Goal: Find specific page/section: Find specific page/section

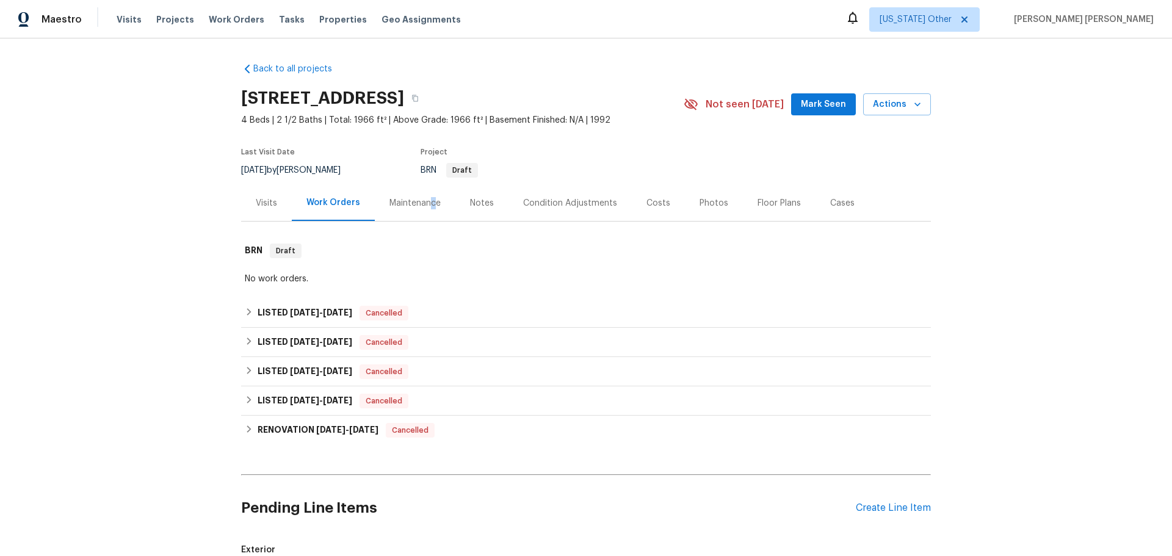
click at [428, 202] on div "Maintenance" at bounding box center [414, 203] width 51 height 12
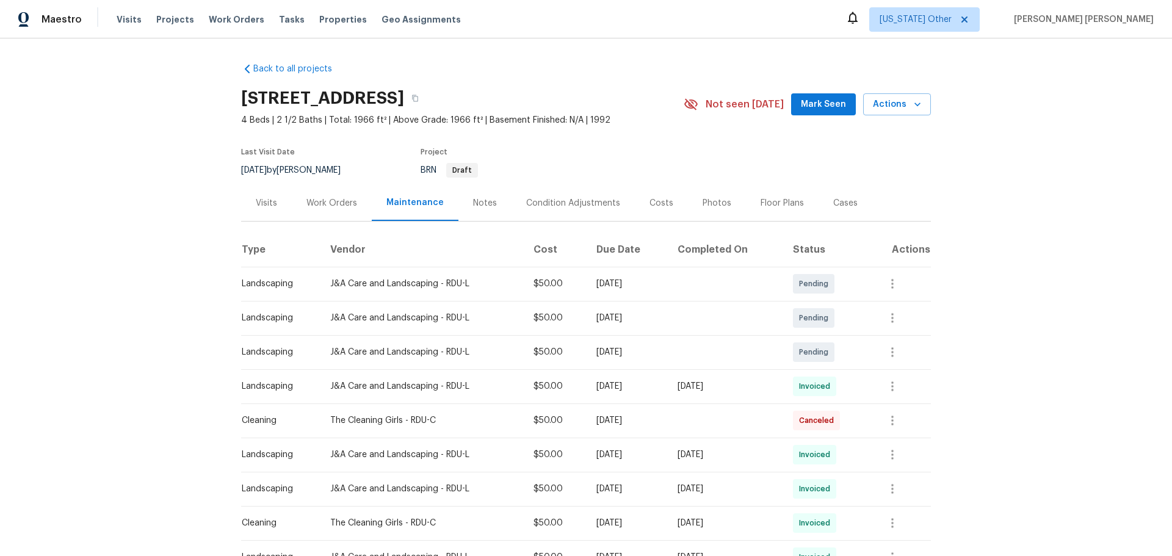
click at [480, 206] on div "Notes" at bounding box center [485, 203] width 24 height 12
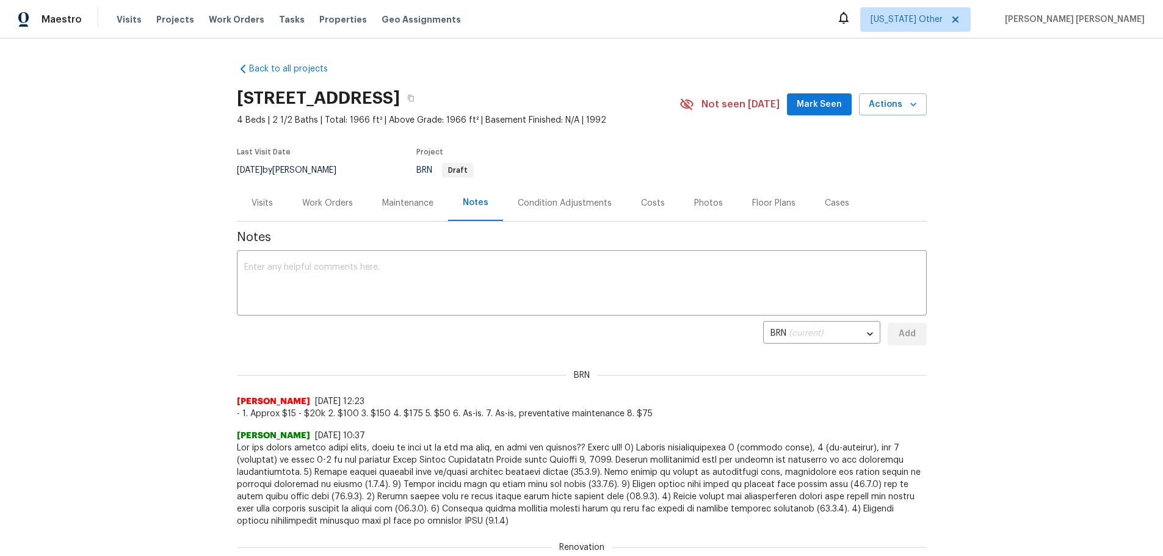
click at [407, 211] on div "Maintenance" at bounding box center [408, 203] width 81 height 36
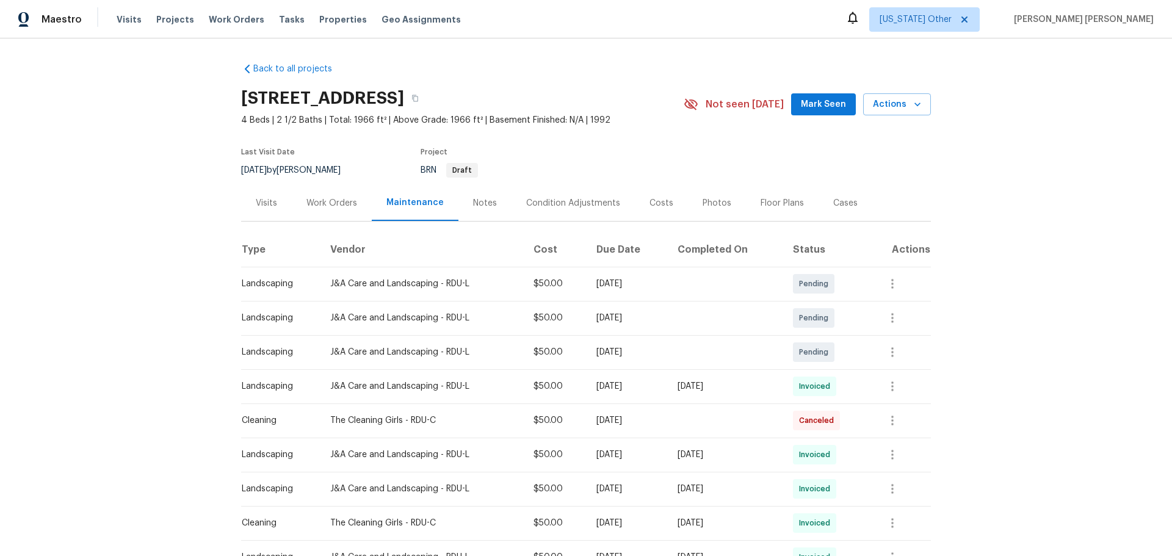
click at [340, 215] on div "Work Orders" at bounding box center [332, 203] width 80 height 36
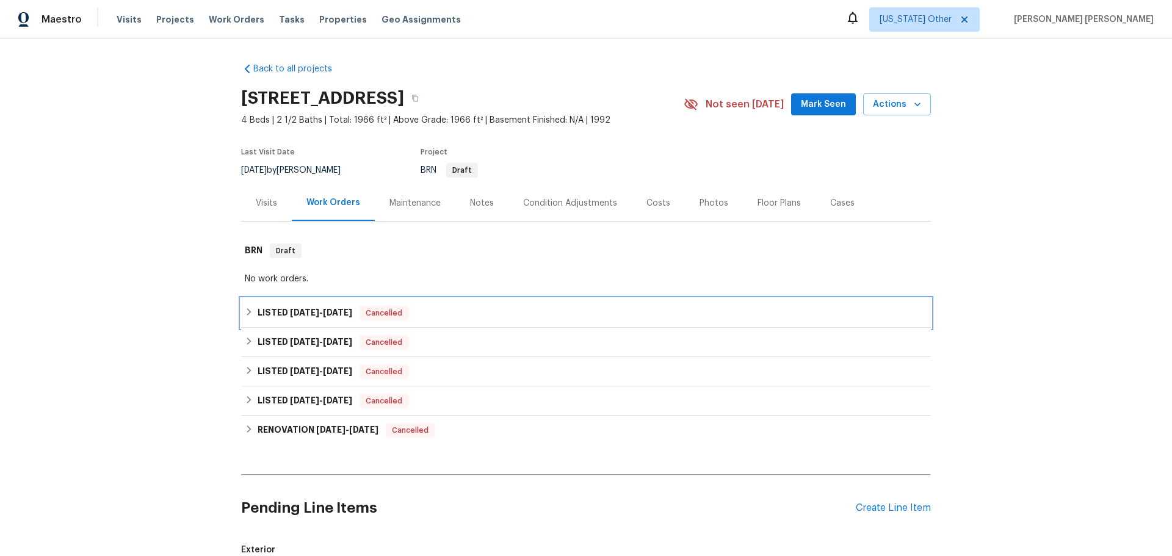
click at [280, 307] on h6 "LISTED [DATE] - [DATE]" at bounding box center [305, 313] width 95 height 15
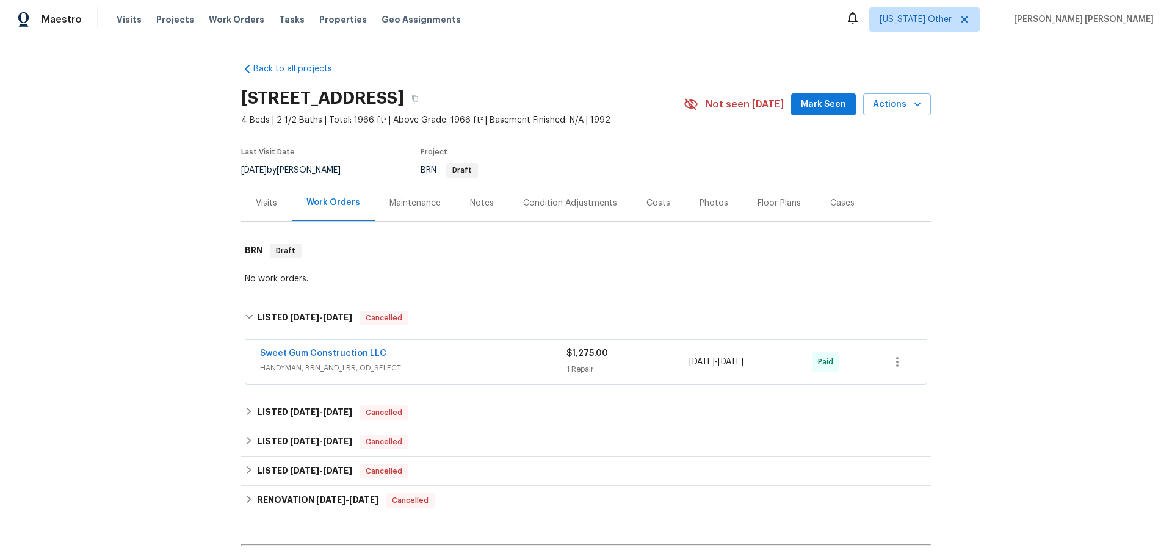
click at [389, 209] on div "Maintenance" at bounding box center [414, 203] width 51 height 12
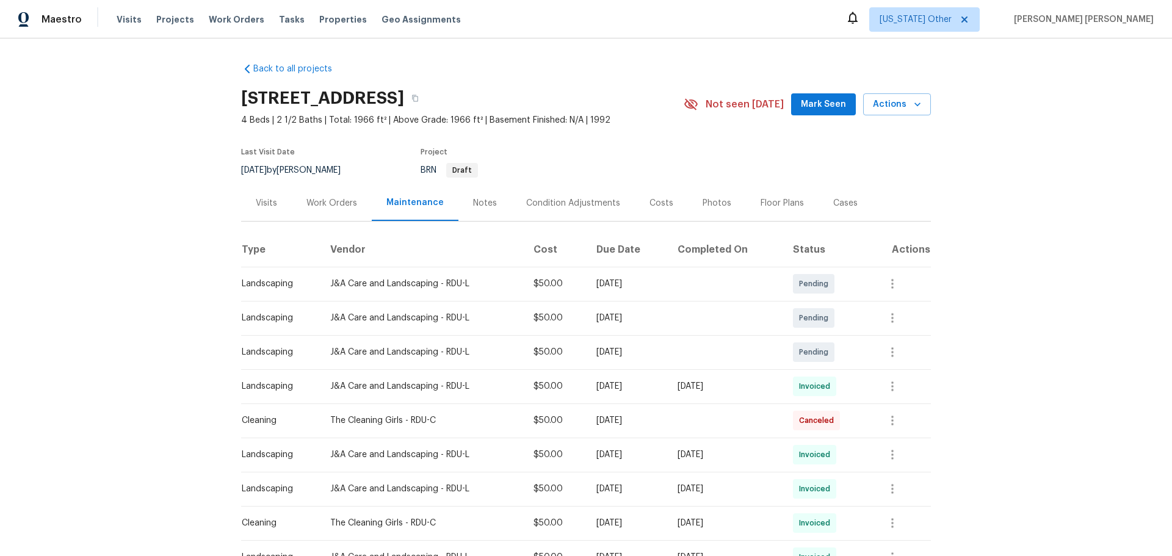
click at [485, 206] on div "Notes" at bounding box center [485, 203] width 24 height 12
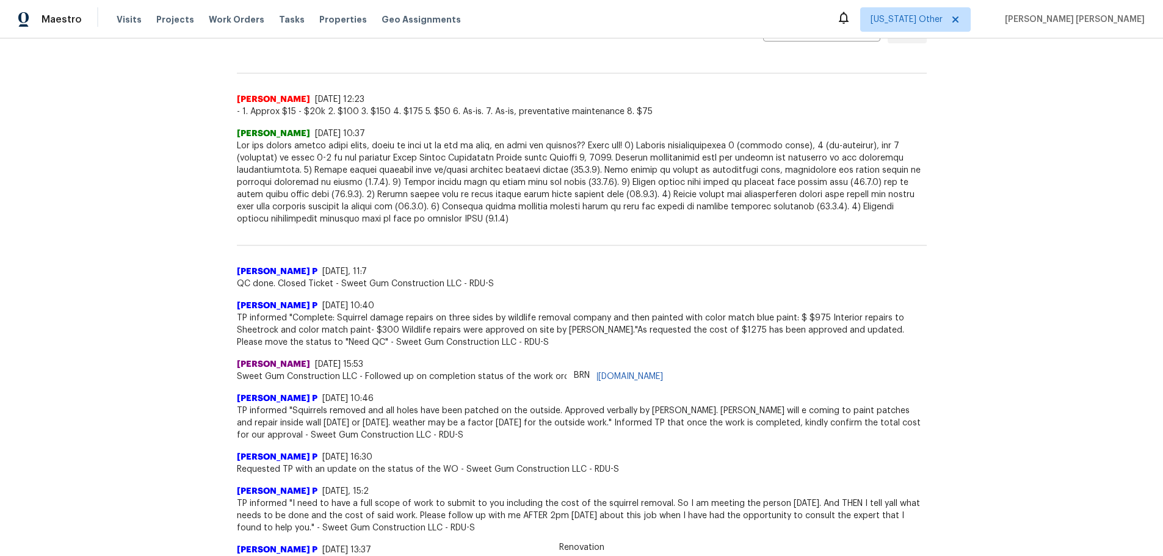
scroll to position [305, 0]
